Goal: Information Seeking & Learning: Find specific page/section

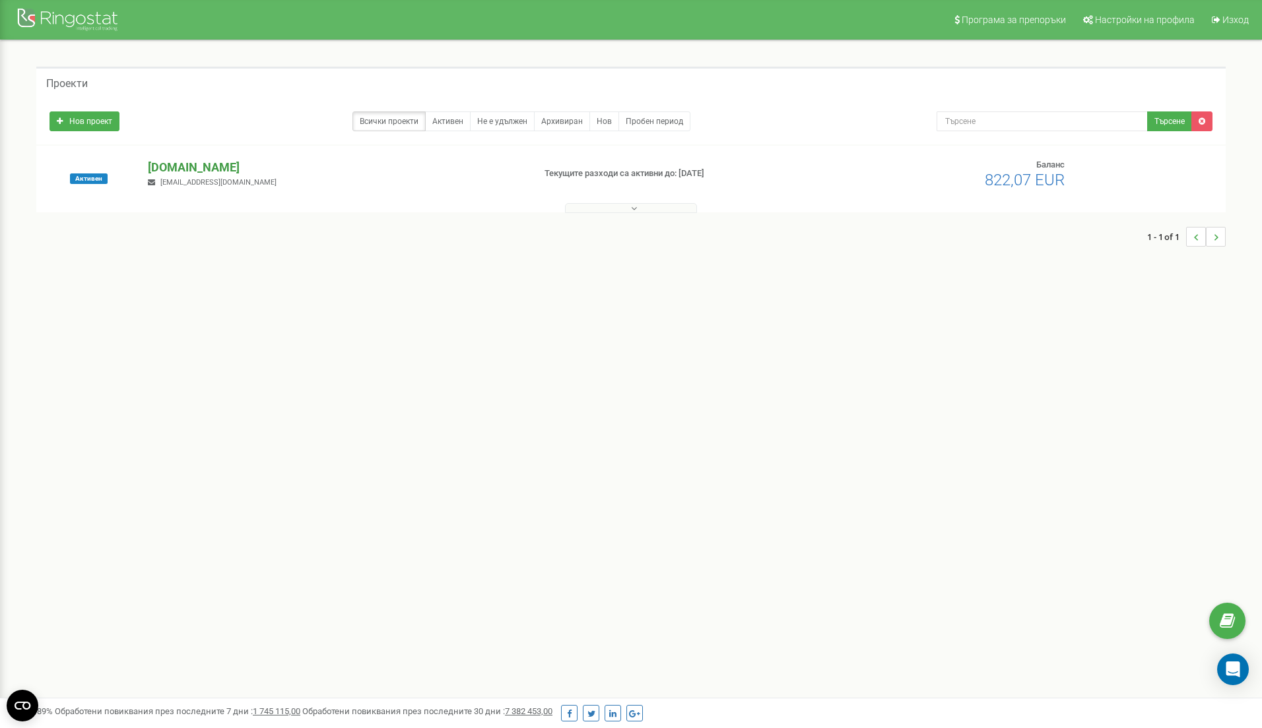
click at [194, 170] on p "[DOMAIN_NAME]" at bounding box center [335, 167] width 374 height 17
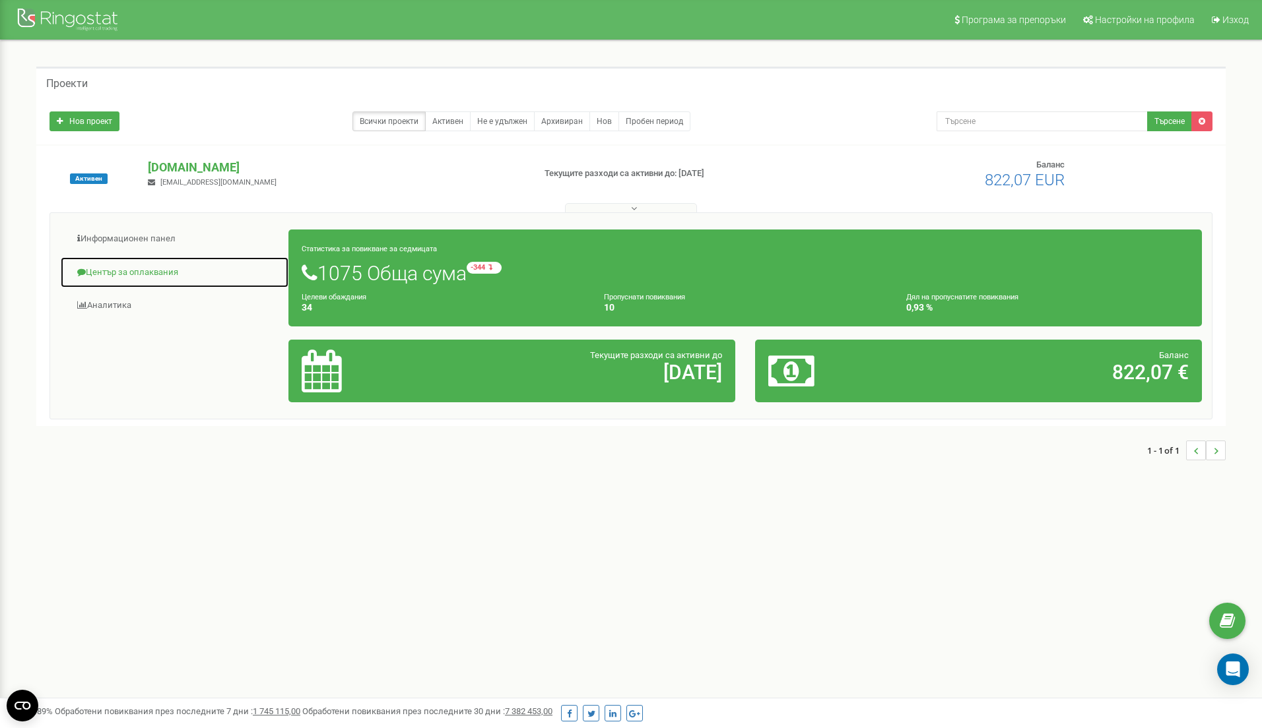
click at [130, 268] on link "Център за оплаквания" at bounding box center [174, 273] width 229 height 32
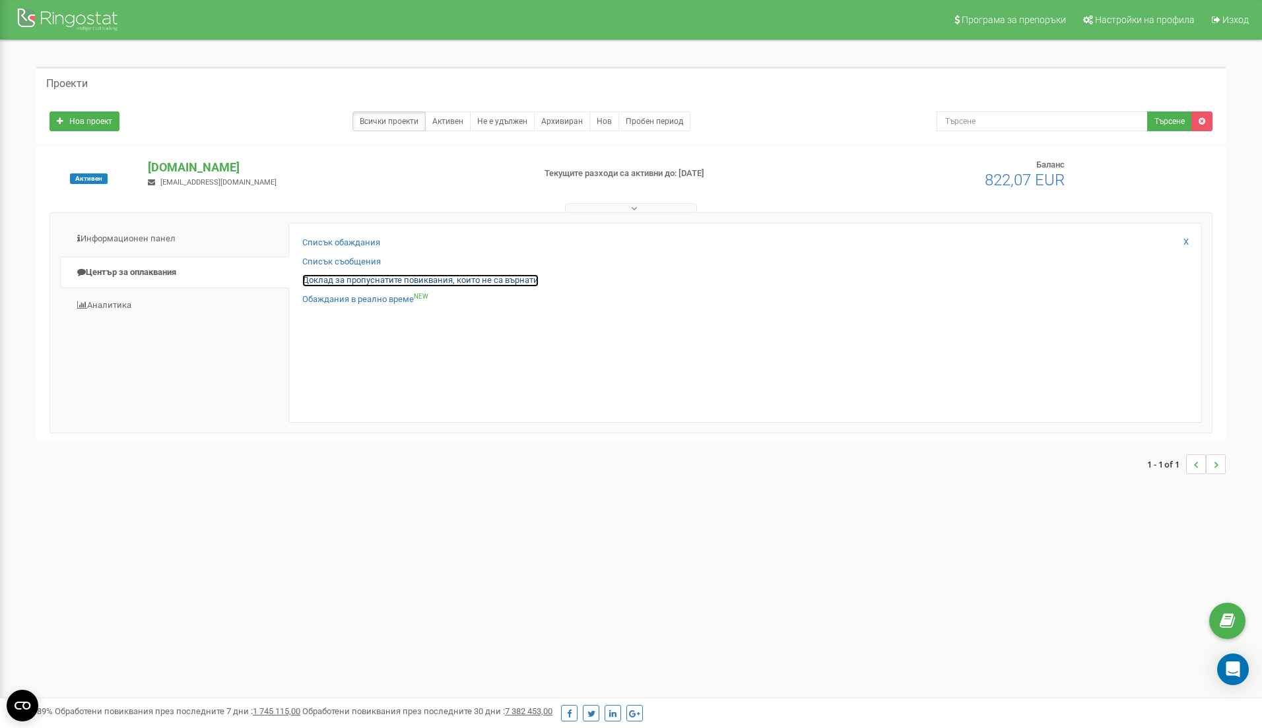
click at [346, 280] on link "Доклад за пропуснатите повиквания, които не са върнати" at bounding box center [420, 280] width 236 height 13
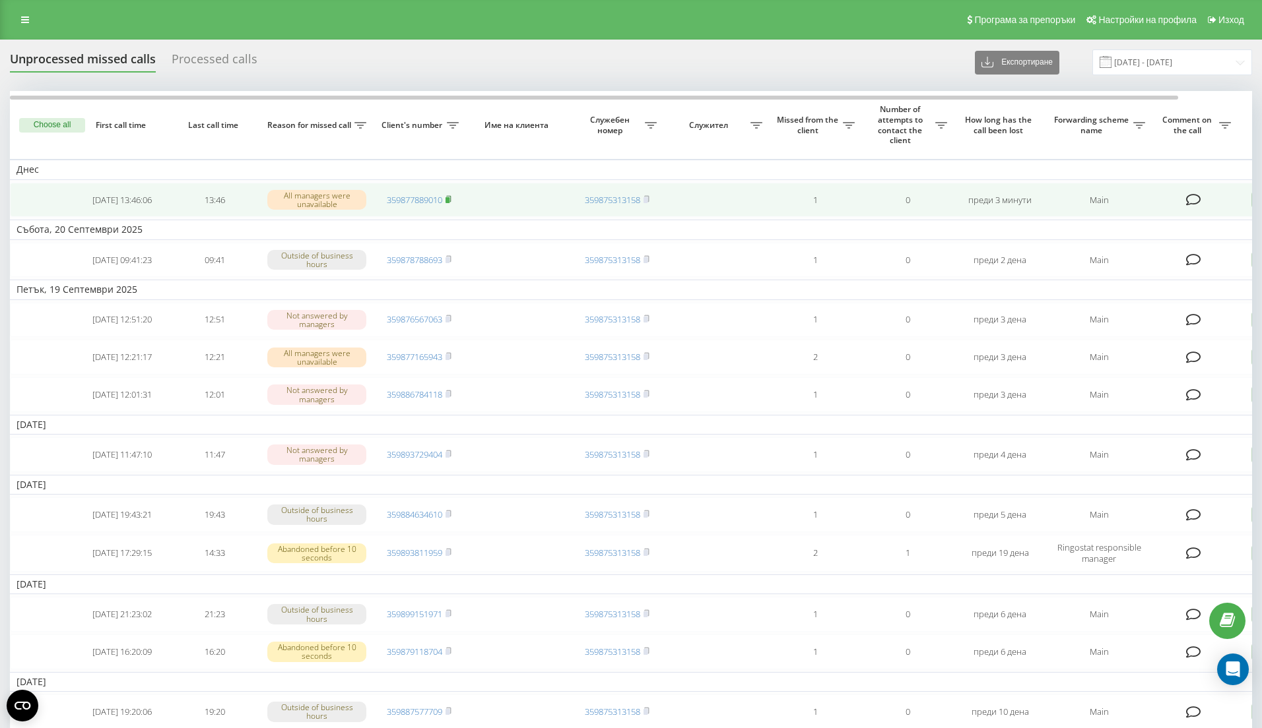
click at [449, 199] on rect at bounding box center [447, 200] width 4 height 6
